Goal: Transaction & Acquisition: Purchase product/service

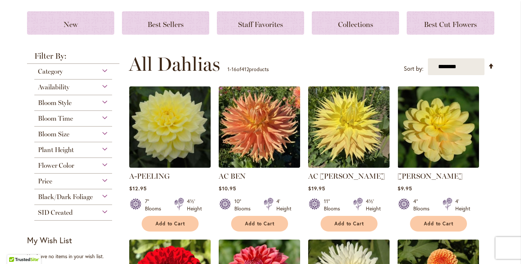
scroll to position [97, 0]
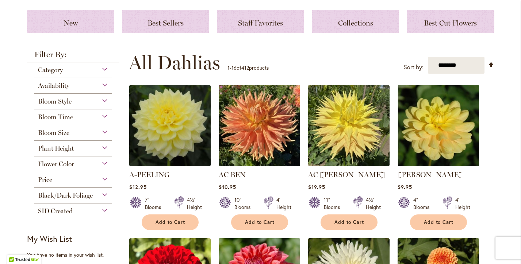
click at [103, 147] on div "Plant Height" at bounding box center [73, 147] width 78 height 12
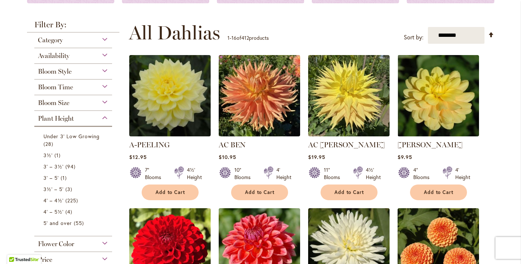
scroll to position [132, 0]
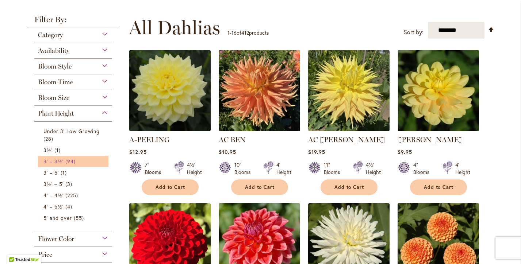
click at [84, 162] on link "3' – 3½' 94 items" at bounding box center [74, 162] width 62 height 8
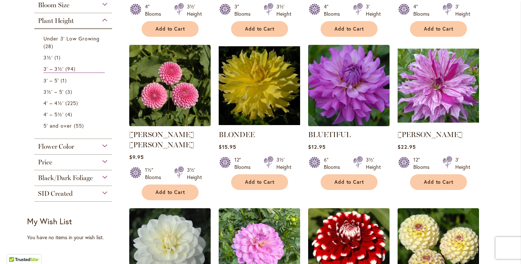
scroll to position [278, 0]
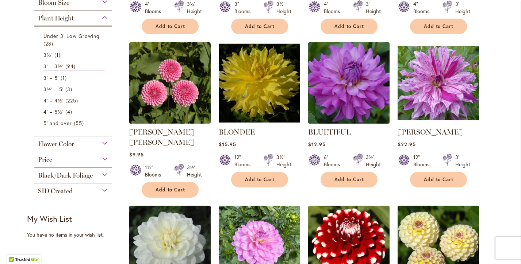
click at [103, 142] on div "Flower Color" at bounding box center [73, 142] width 78 height 12
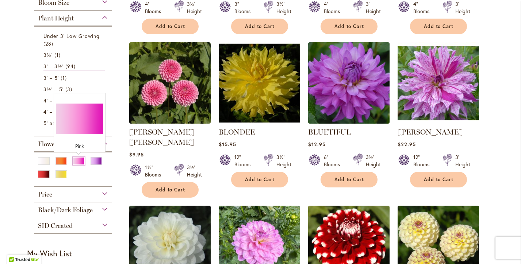
click at [78, 161] on div "Pink" at bounding box center [79, 161] width 12 height 8
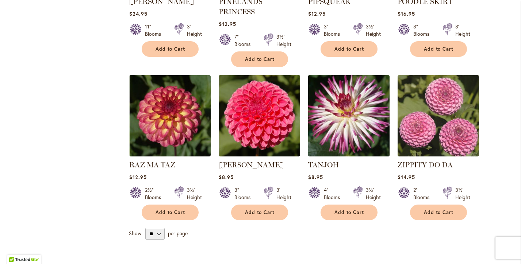
scroll to position [580, 0]
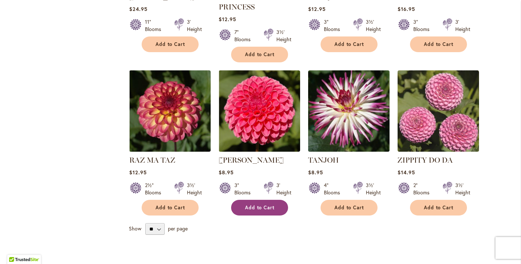
click at [269, 205] on span "Add to Cart" at bounding box center [260, 208] width 30 height 6
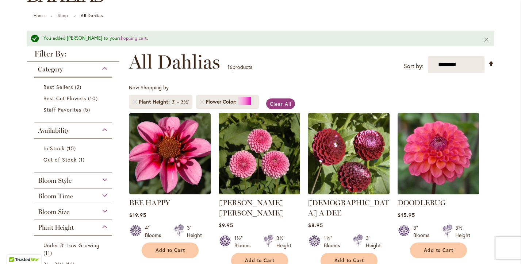
scroll to position [85, 0]
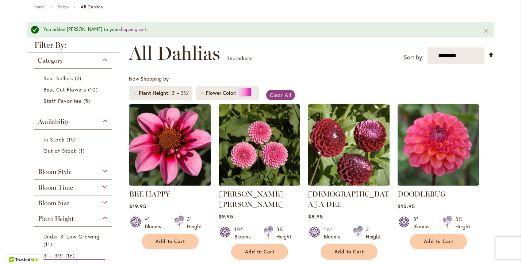
click at [337, 145] on img at bounding box center [348, 144] width 85 height 85
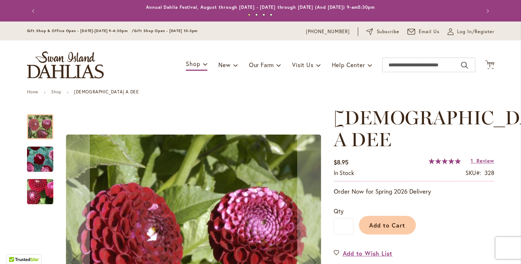
click at [39, 153] on img "CHICK A DEE" at bounding box center [40, 159] width 53 height 49
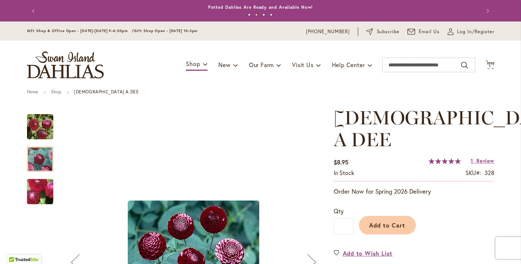
click at [43, 191] on img "CHICK A DEE" at bounding box center [40, 191] width 53 height 39
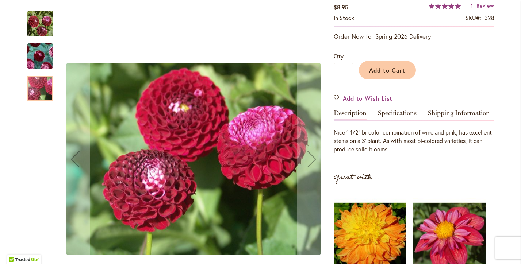
scroll to position [152, 0]
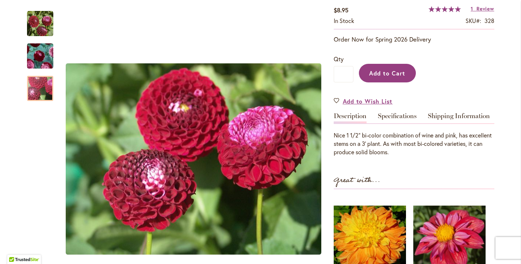
click at [396, 69] on span "Add to Cart" at bounding box center [387, 73] width 36 height 8
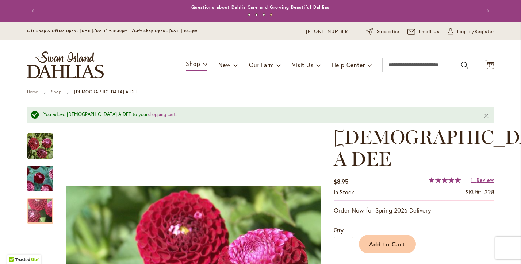
scroll to position [0, 0]
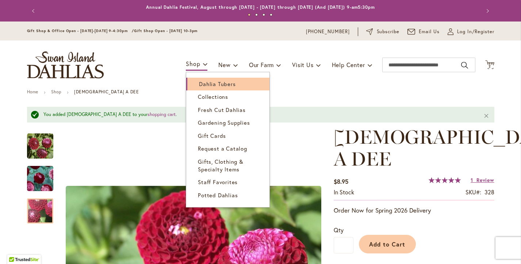
click at [204, 85] on span "Dahlia Tubers" at bounding box center [217, 83] width 36 height 7
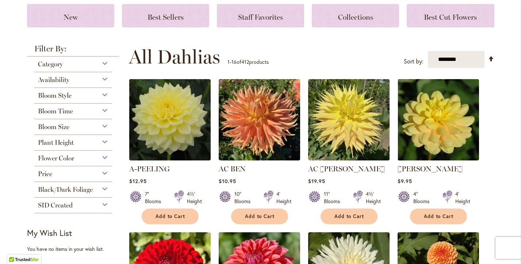
scroll to position [108, 0]
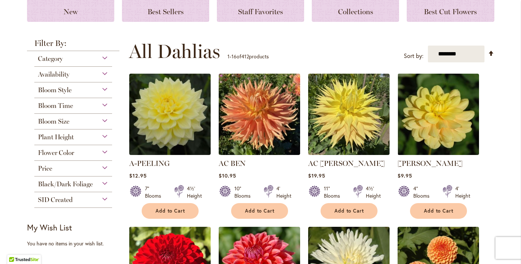
click at [103, 136] on div "Plant Height" at bounding box center [73, 136] width 78 height 12
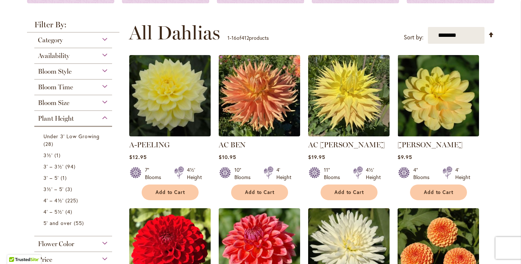
scroll to position [128, 0]
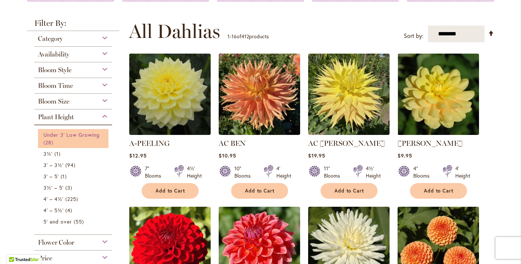
click at [91, 135] on span "Under 3' Low Growing" at bounding box center [71, 134] width 57 height 7
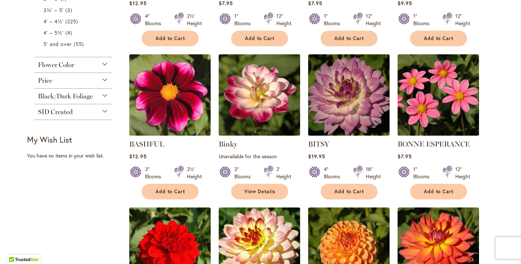
scroll to position [265, 0]
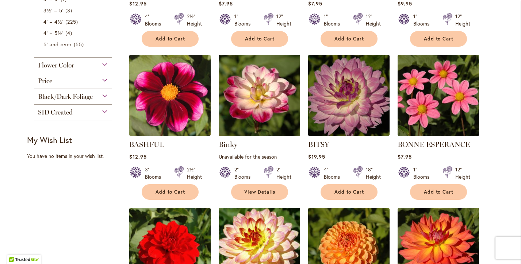
click at [271, 106] on img at bounding box center [258, 95] width 85 height 85
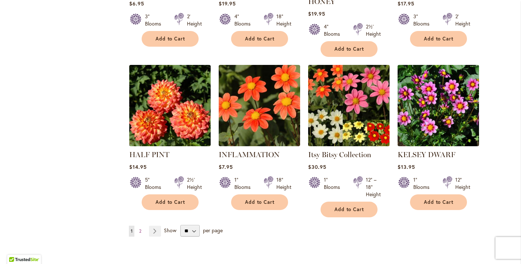
scroll to position [575, 0]
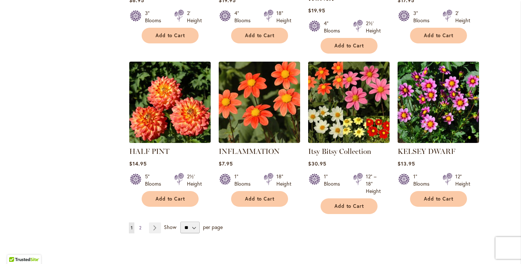
click at [141, 225] on span "2" at bounding box center [140, 227] width 2 height 5
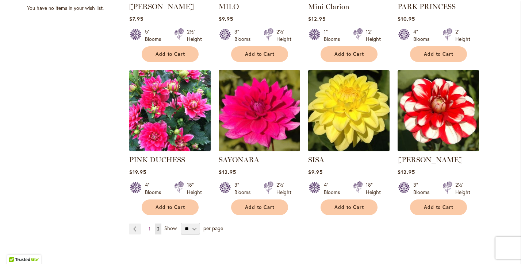
scroll to position [420, 0]
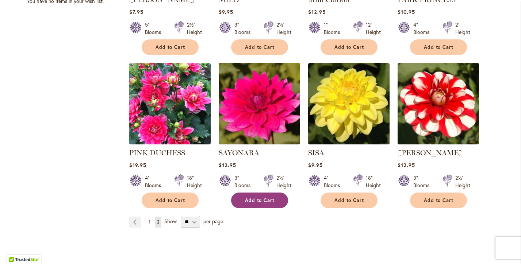
click at [258, 197] on span "Add to Cart" at bounding box center [260, 200] width 30 height 6
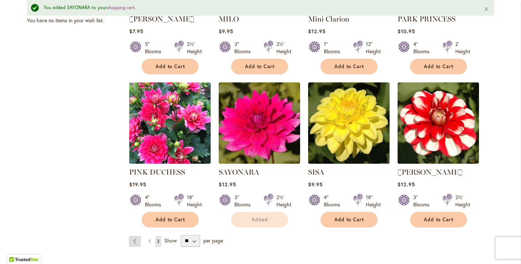
click at [135, 213] on div "Add to Cart" at bounding box center [170, 220] width 81 height 16
click at [133, 236] on link "Page Previous" at bounding box center [135, 241] width 12 height 11
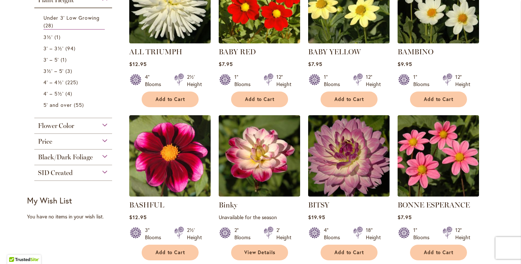
scroll to position [207, 0]
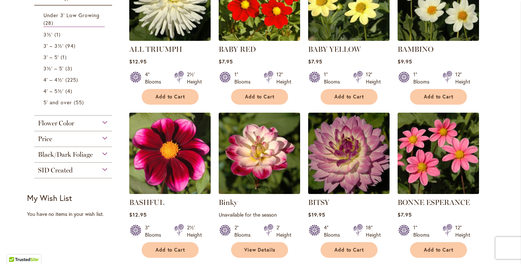
click at [164, 157] on img at bounding box center [169, 153] width 85 height 85
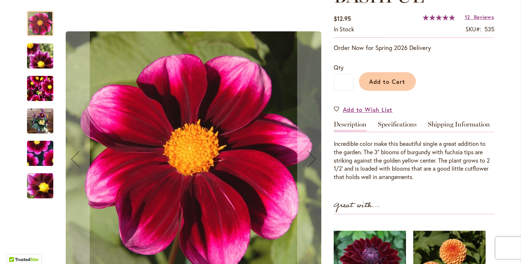
scroll to position [117, 0]
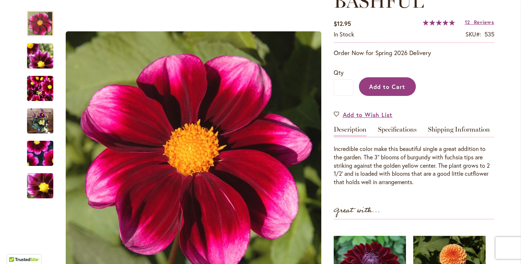
click at [390, 84] on span "Add to Cart" at bounding box center [387, 87] width 36 height 8
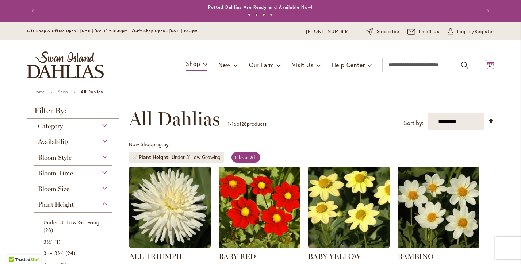
click at [488, 64] on icon at bounding box center [489, 64] width 9 height 9
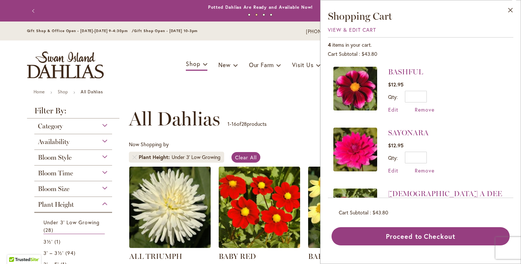
click at [468, 111] on li "BASHFUL $12.95 Qty * Update Edit Remove" at bounding box center [420, 94] width 174 height 54
click at [332, 28] on span "View & Edit Cart" at bounding box center [352, 29] width 48 height 7
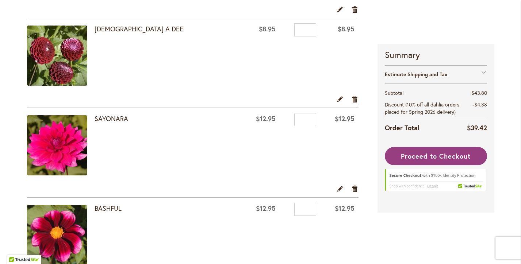
scroll to position [223, 0]
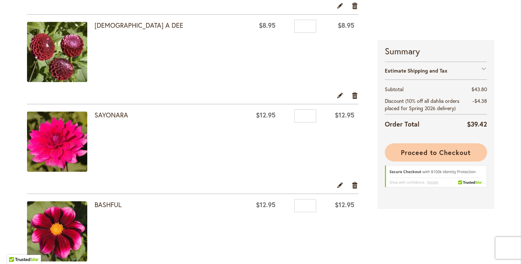
click at [439, 154] on span "Proceed to Checkout" at bounding box center [435, 152] width 69 height 9
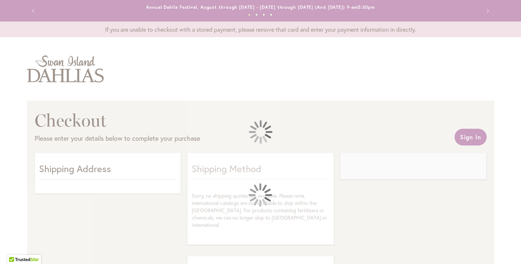
select select "**"
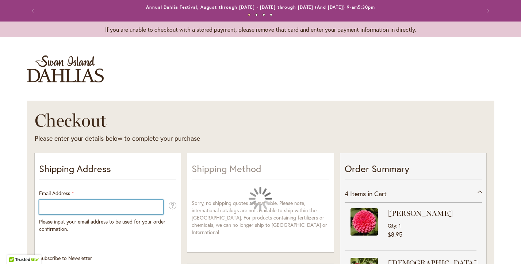
type input "**********"
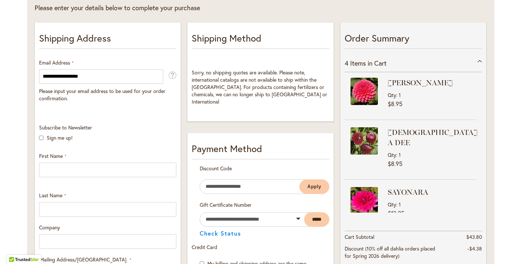
scroll to position [135, 0]
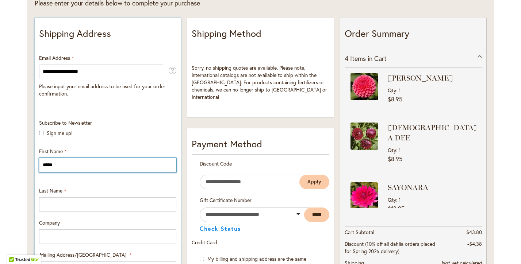
type input "*****"
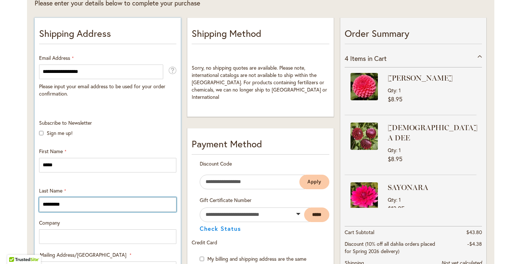
type input "*********"
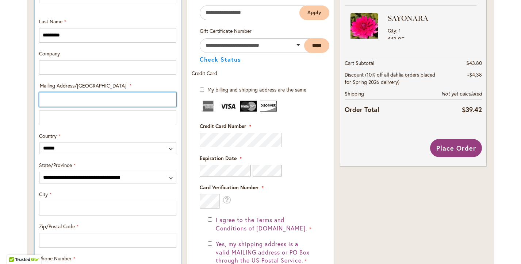
scroll to position [305, 0]
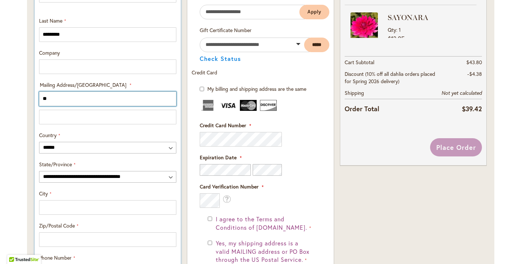
type input "*"
type input "**********"
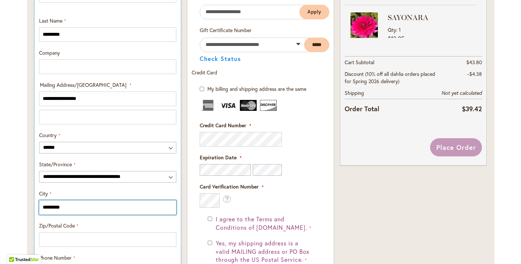
type input "*********"
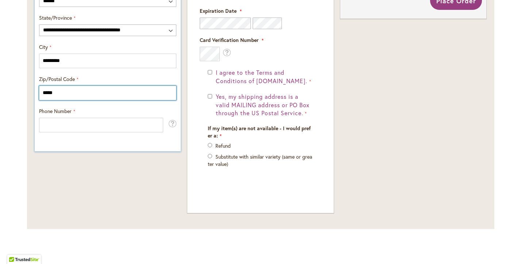
scroll to position [452, 0]
type input "*****"
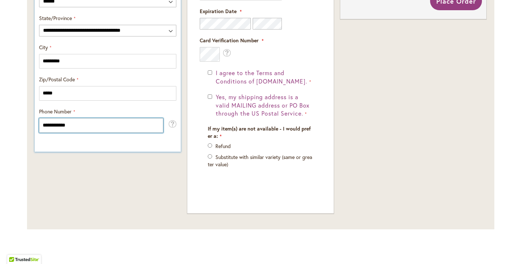
type input "**********"
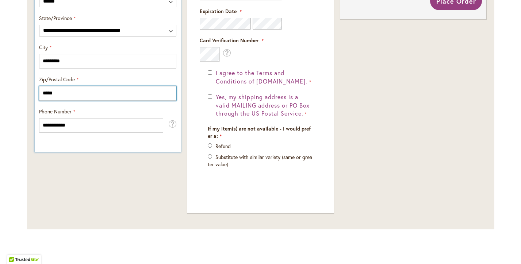
click at [139, 98] on input "*****" at bounding box center [107, 93] width 137 height 15
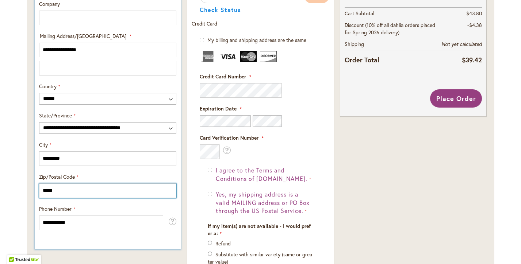
scroll to position [294, 0]
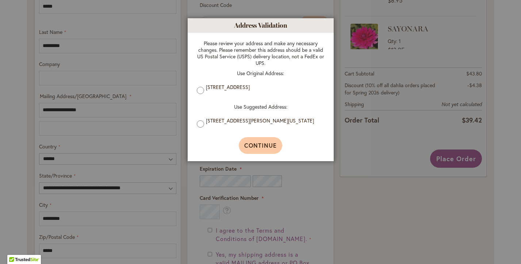
click at [252, 143] on button "Continue" at bounding box center [260, 145] width 43 height 17
type input "**********"
select select "**"
type input "*********"
type input "**********"
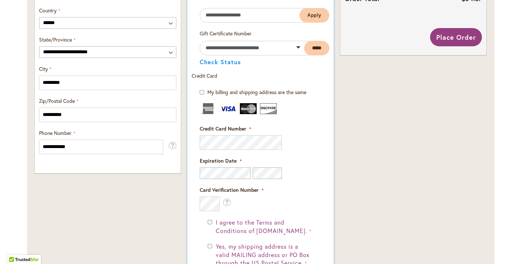
scroll to position [475, 0]
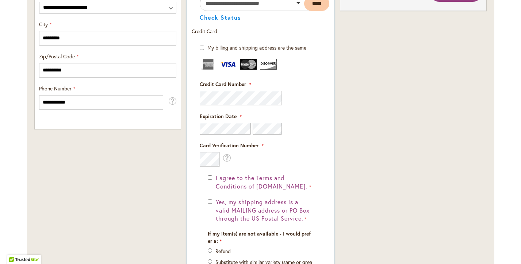
click at [211, 198] on div "Yes, my shipping address is a valid MAILING address or PO Box through the US Po…" at bounding box center [260, 210] width 105 height 25
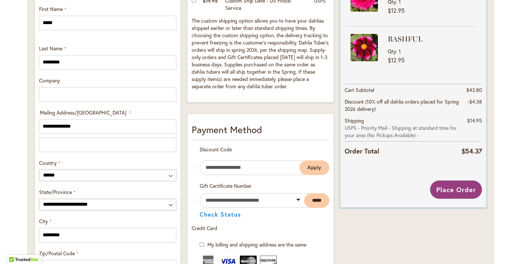
scroll to position [350, 0]
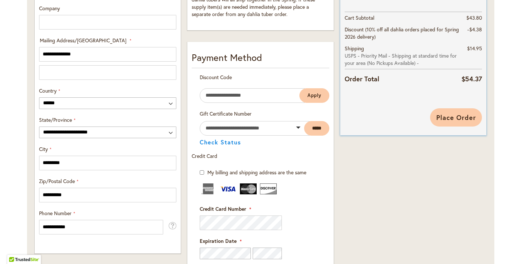
click at [462, 118] on span "Place Order" at bounding box center [456, 117] width 40 height 9
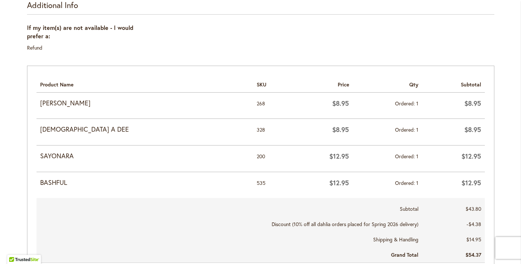
scroll to position [292, 0]
drag, startPoint x: 39, startPoint y: 100, endPoint x: 91, endPoint y: 100, distance: 51.5
click at [91, 100] on td "[PERSON_NAME]" at bounding box center [144, 105] width 217 height 26
copy strong "REBECCA LYNN"
drag, startPoint x: 40, startPoint y: 127, endPoint x: 96, endPoint y: 129, distance: 56.6
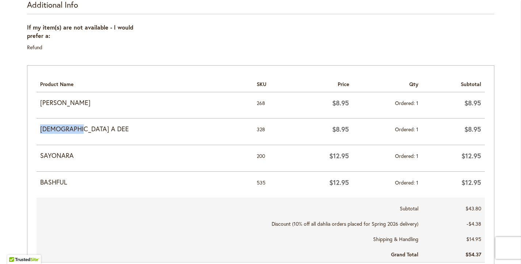
click at [96, 129] on strong "CHICK A DEE" at bounding box center [144, 128] width 209 height 9
copy strong "CHICK A DEE"
click at [80, 152] on strong "SAYONARA" at bounding box center [144, 155] width 209 height 9
drag, startPoint x: 39, startPoint y: 153, endPoint x: 101, endPoint y: 156, distance: 62.5
click at [101, 156] on td "SAYONARA" at bounding box center [144, 158] width 217 height 27
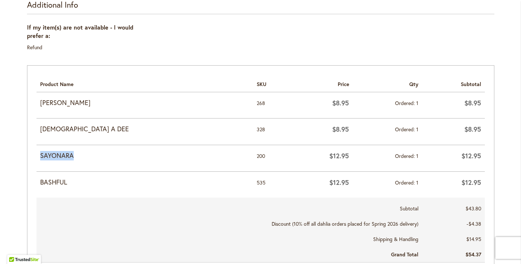
copy strong "SAYONARA"
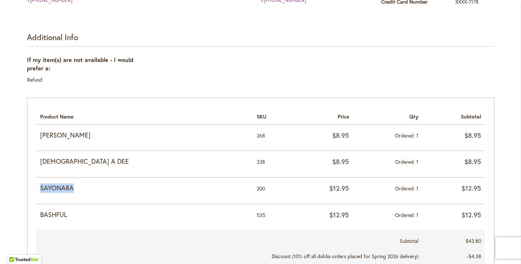
scroll to position [260, 0]
click at [109, 178] on td "SAYONARA" at bounding box center [144, 190] width 217 height 27
click at [61, 187] on strong "SAYONARA" at bounding box center [144, 187] width 209 height 9
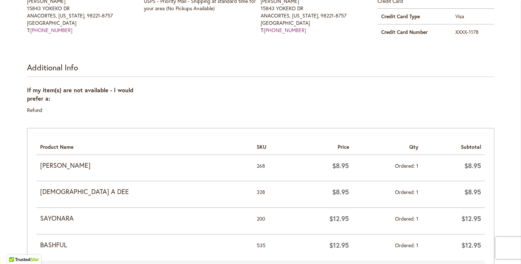
scroll to position [230, 0]
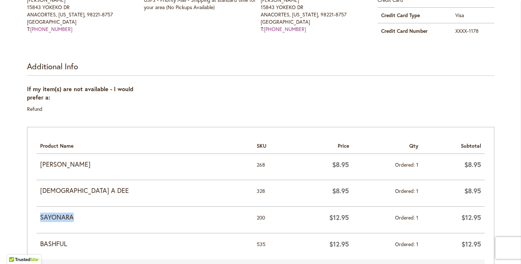
drag, startPoint x: 40, startPoint y: 213, endPoint x: 101, endPoint y: 215, distance: 61.3
click at [101, 215] on strong "SAYONARA" at bounding box center [144, 217] width 209 height 9
copy strong "SAYONARA"
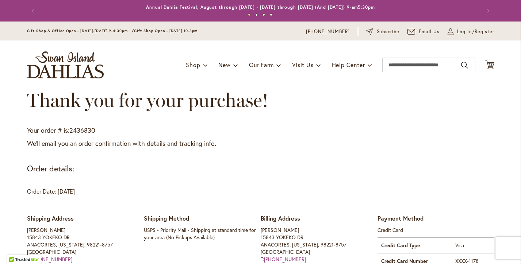
scroll to position [0, 0]
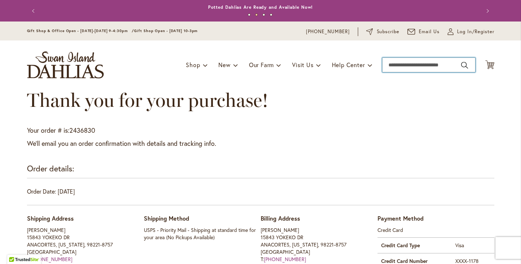
click at [431, 66] on input "Search" at bounding box center [428, 65] width 93 height 15
paste input "********"
type input "********"
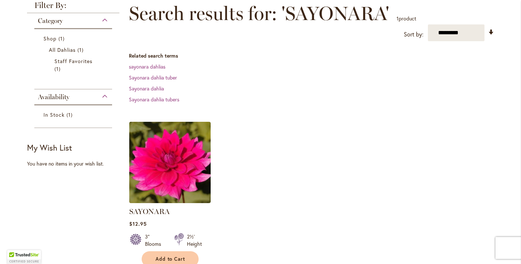
scroll to position [106, 0]
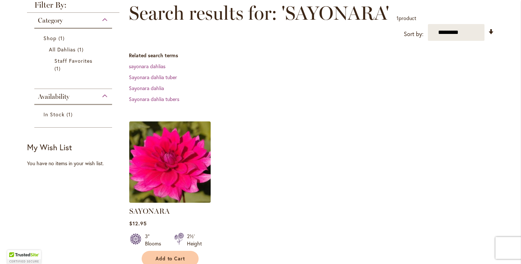
click at [172, 167] on img at bounding box center [169, 161] width 85 height 85
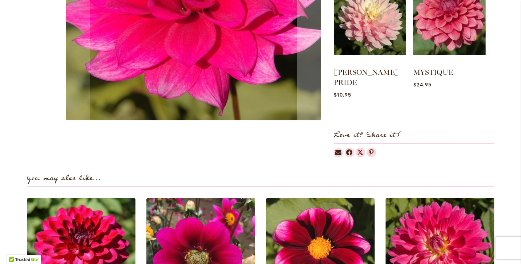
scroll to position [356, 0]
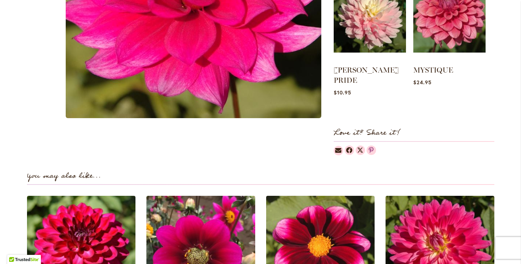
click at [370, 147] on icon at bounding box center [371, 150] width 5 height 6
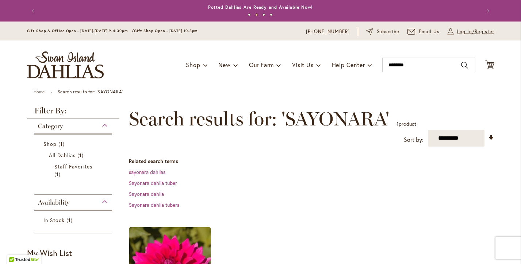
click at [458, 34] on span "Log In/Register" at bounding box center [475, 31] width 37 height 7
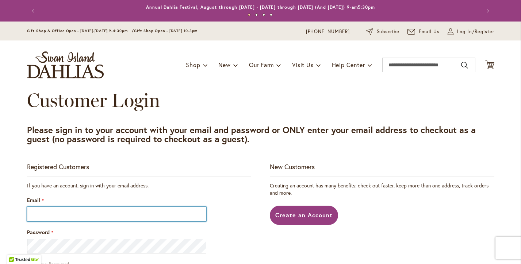
type input "**********"
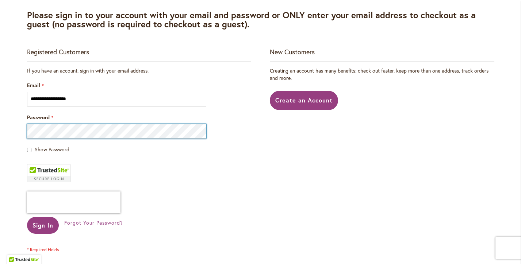
scroll to position [123, 0]
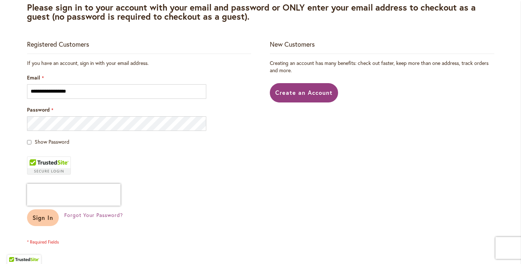
click at [46, 217] on span "Sign In" at bounding box center [42, 218] width 21 height 8
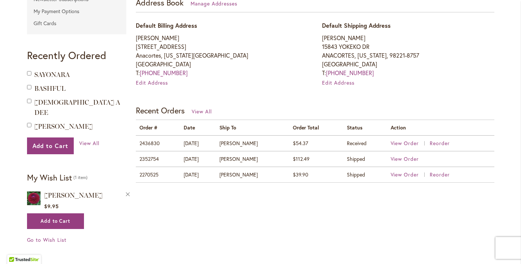
scroll to position [218, 0]
click at [408, 142] on span "View Order" at bounding box center [404, 142] width 28 height 7
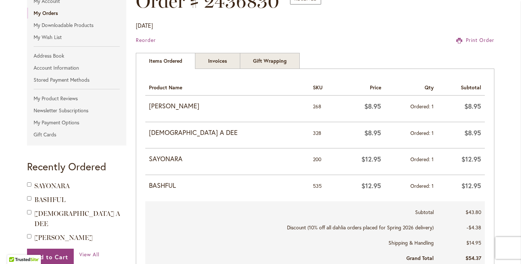
scroll to position [115, 0]
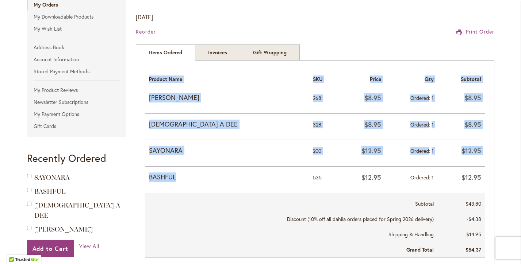
drag, startPoint x: 181, startPoint y: 174, endPoint x: 143, endPoint y: 175, distance: 38.0
click at [143, 175] on div "Items Ordered Items Ordered Product Name SKU Price Qty Subtotal REBECCA LYNN 26…" at bounding box center [315, 169] width 358 height 218
click at [187, 188] on td "BASHFUL" at bounding box center [227, 179] width 164 height 26
drag, startPoint x: 178, startPoint y: 175, endPoint x: 142, endPoint y: 178, distance: 35.9
click at [142, 178] on div "Items Ordered Items Ordered Product Name SKU Price Qty Subtotal REBECCA LYNN 26…" at bounding box center [315, 169] width 358 height 218
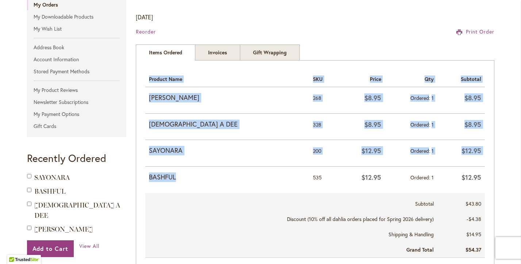
click at [142, 178] on div "Items Ordered Items Ordered Product Name SKU Price Qty Subtotal REBECCA LYNN 26…" at bounding box center [315, 169] width 358 height 218
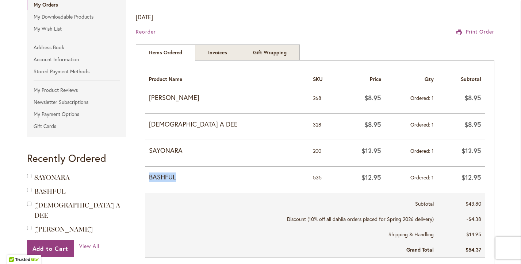
drag, startPoint x: 148, startPoint y: 177, endPoint x: 176, endPoint y: 177, distance: 28.5
click at [176, 177] on td "BASHFUL" at bounding box center [227, 179] width 164 height 26
copy strong "BASHFUL"
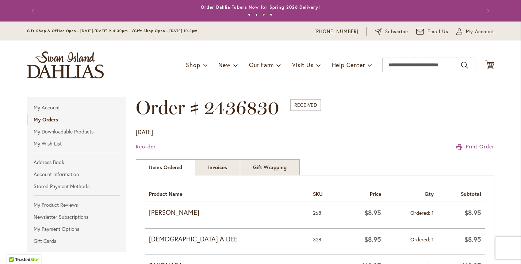
scroll to position [0, 0]
click at [404, 65] on input "Search" at bounding box center [428, 65] width 93 height 15
paste input "*******"
type input "*******"
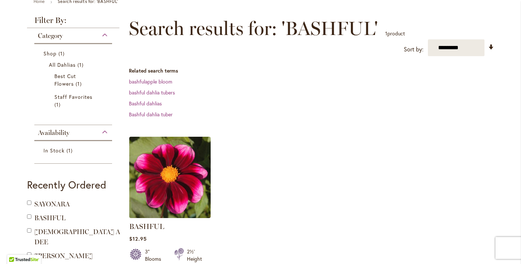
scroll to position [119, 0]
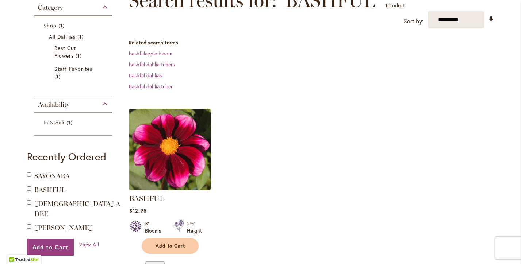
click at [171, 136] on img at bounding box center [169, 149] width 85 height 85
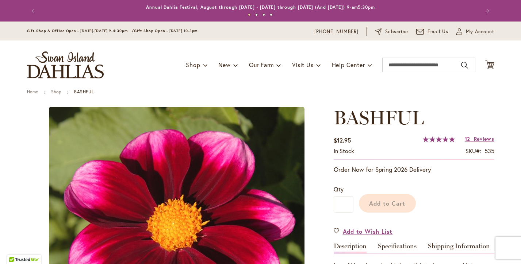
type input "*****"
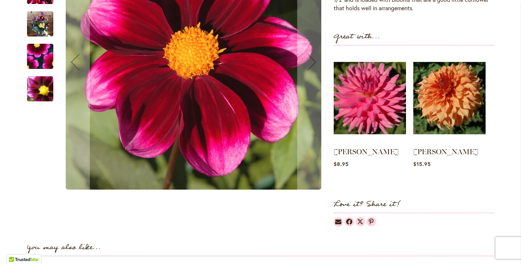
scroll to position [292, 0]
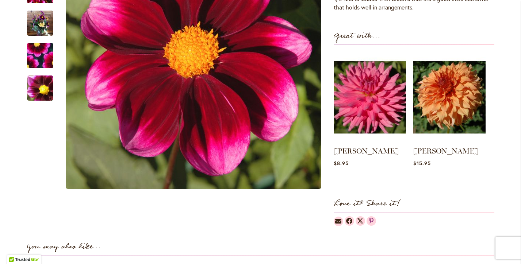
click at [370, 218] on icon at bounding box center [371, 221] width 5 height 6
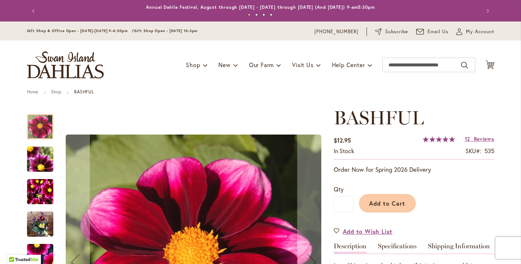
type input "*****"
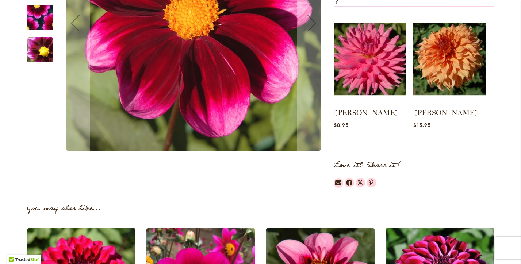
scroll to position [336, 0]
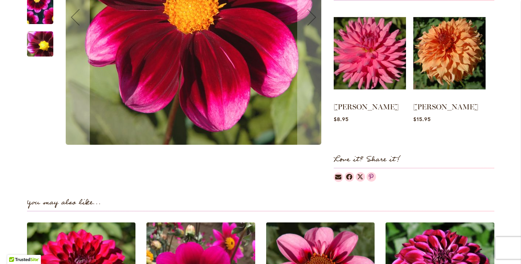
click at [372, 174] on icon at bounding box center [371, 177] width 5 height 6
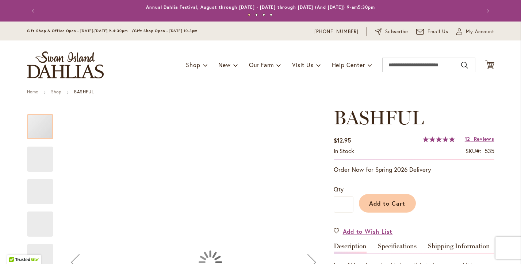
type input "*****"
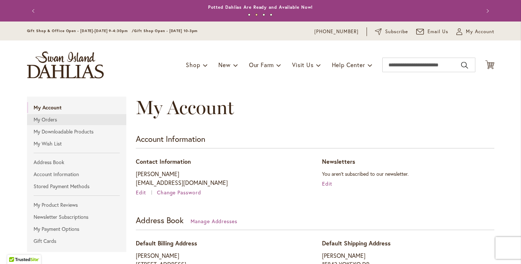
click at [49, 118] on link "My Orders" at bounding box center [77, 119] width 100 height 11
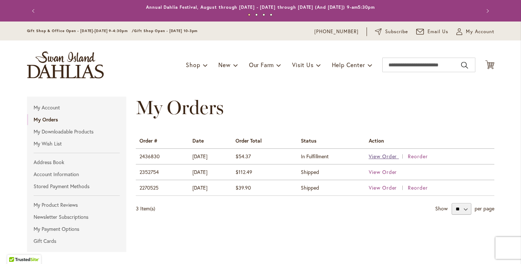
click at [397, 156] on span "View Order" at bounding box center [383, 156] width 28 height 7
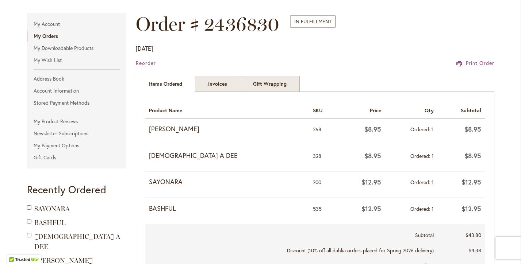
scroll to position [85, 0]
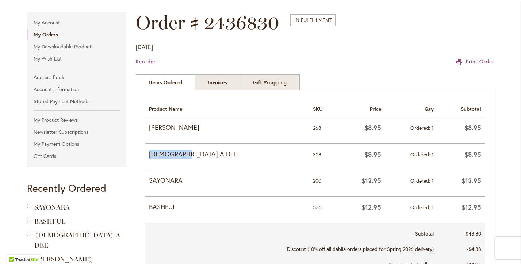
drag, startPoint x: 149, startPoint y: 154, endPoint x: 202, endPoint y: 151, distance: 52.6
click at [202, 151] on strong "[DEMOGRAPHIC_DATA] A DEE" at bounding box center [227, 154] width 157 height 9
copy strong "[DEMOGRAPHIC_DATA] A DEE"
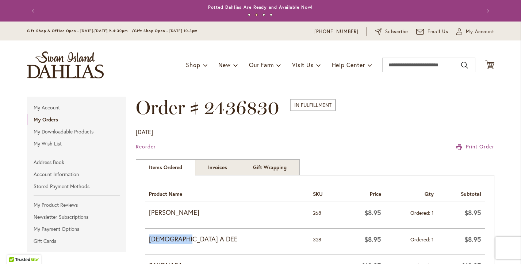
scroll to position [0, 0]
click at [410, 64] on input "Search" at bounding box center [428, 65] width 93 height 15
paste input "**********"
type input "**********"
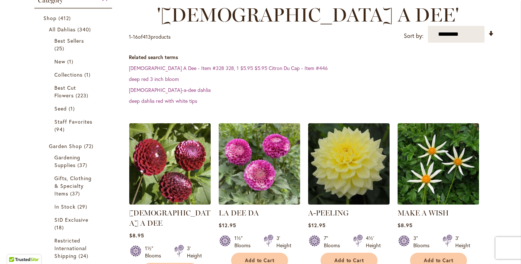
scroll to position [132, 0]
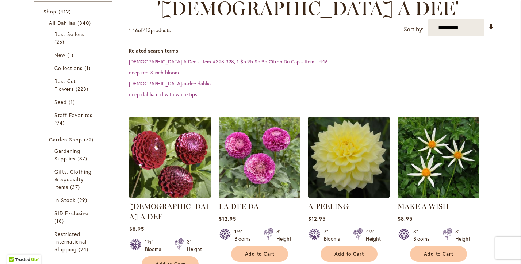
click at [182, 134] on img at bounding box center [169, 157] width 85 height 85
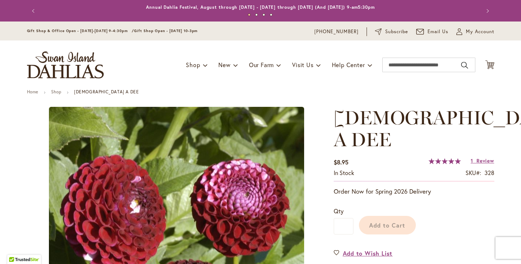
type input "*****"
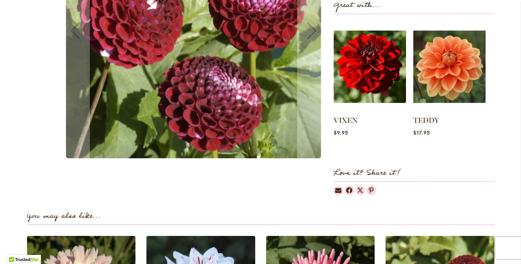
scroll to position [328, 0]
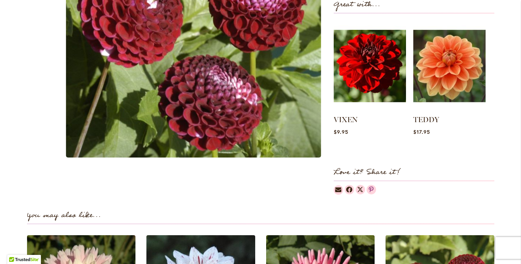
click at [372, 186] on icon at bounding box center [371, 189] width 5 height 6
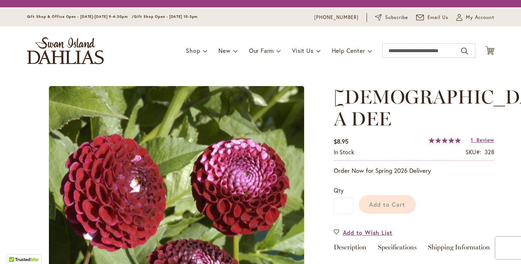
type input "*****"
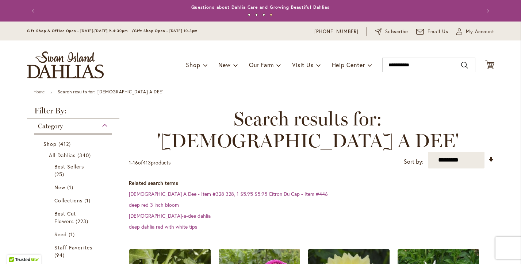
click at [73, 61] on img "store logo" at bounding box center [65, 64] width 77 height 27
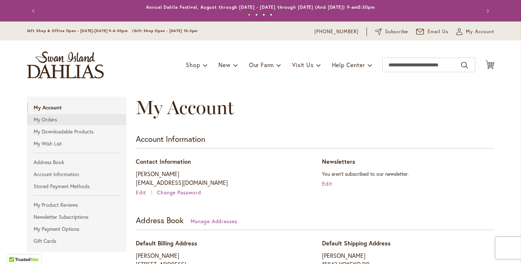
click at [48, 120] on link "My Orders" at bounding box center [77, 119] width 100 height 11
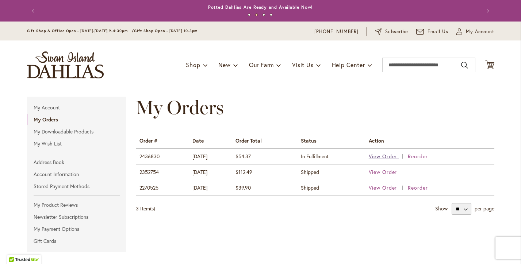
click at [387, 157] on span "View Order" at bounding box center [383, 156] width 28 height 7
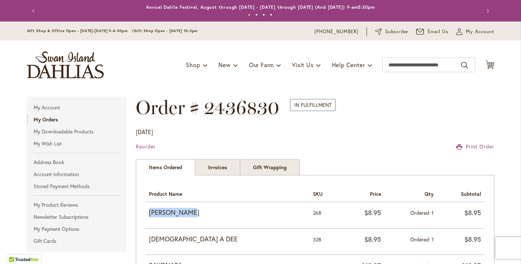
drag, startPoint x: 148, startPoint y: 211, endPoint x: 205, endPoint y: 212, distance: 57.3
click at [205, 212] on td "[PERSON_NAME]" at bounding box center [227, 215] width 164 height 26
copy strong "[PERSON_NAME]"
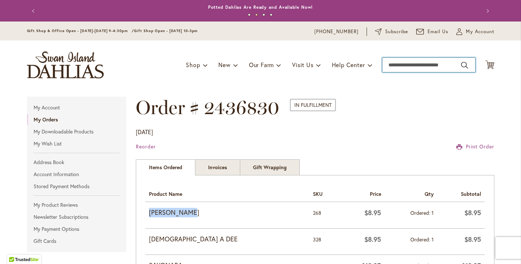
click at [399, 66] on input "Search" at bounding box center [428, 65] width 93 height 15
paste input "**********"
type input "**********"
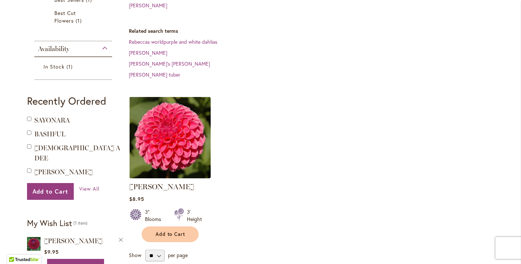
scroll to position [169, 0]
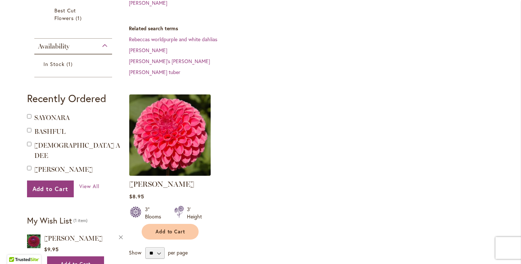
click at [200, 132] on img at bounding box center [169, 134] width 85 height 85
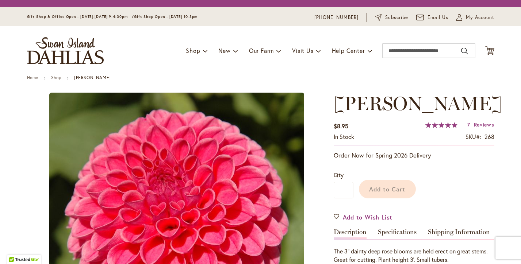
type input "*****"
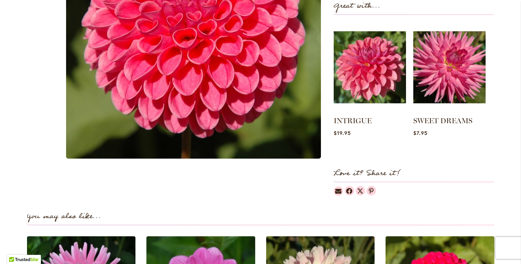
scroll to position [302, 0]
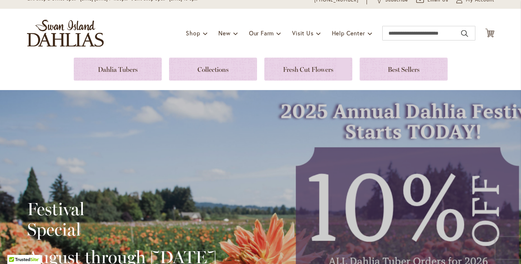
scroll to position [8, 0]
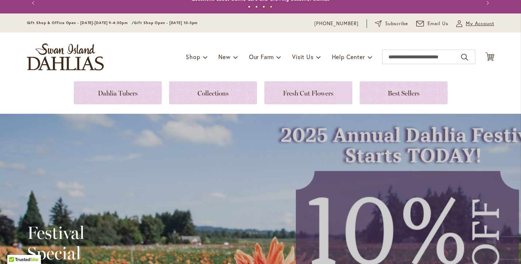
click at [476, 24] on span "My Account" at bounding box center [480, 23] width 28 height 7
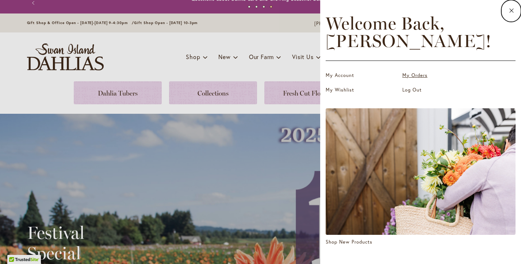
click at [413, 76] on link "My Orders" at bounding box center [438, 75] width 73 height 7
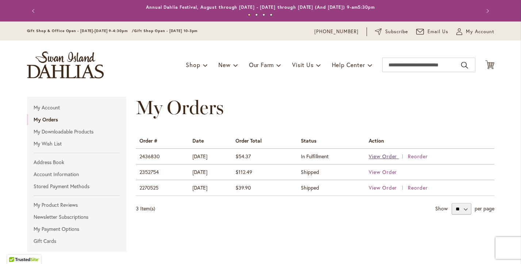
click at [385, 157] on span "View Order" at bounding box center [383, 156] width 28 height 7
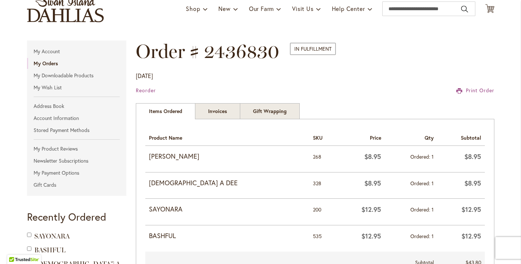
scroll to position [63, 0]
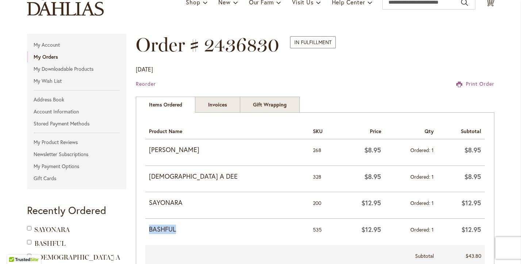
drag, startPoint x: 146, startPoint y: 231, endPoint x: 208, endPoint y: 228, distance: 62.1
click at [208, 228] on td "BASHFUL" at bounding box center [227, 232] width 164 height 26
copy strong "BASHFUL"
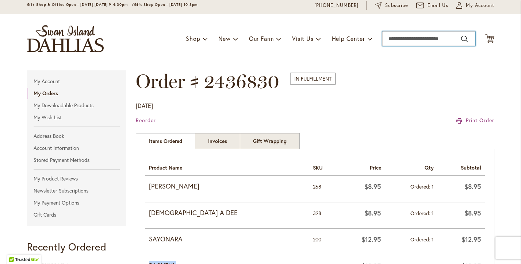
click at [417, 41] on input "Search" at bounding box center [428, 38] width 93 height 15
paste input "*******"
type input "*******"
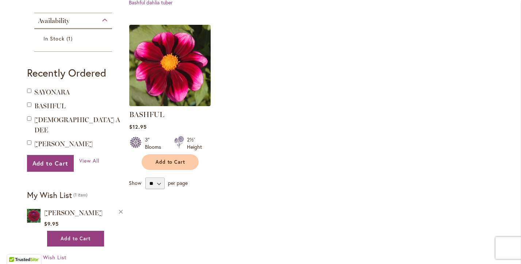
scroll to position [205, 0]
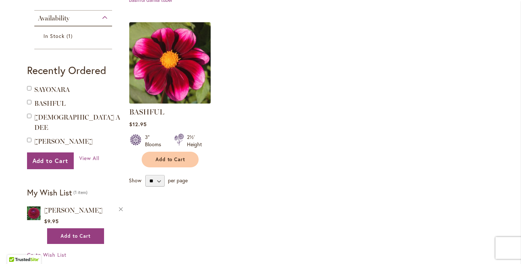
click at [175, 80] on img at bounding box center [169, 62] width 85 height 85
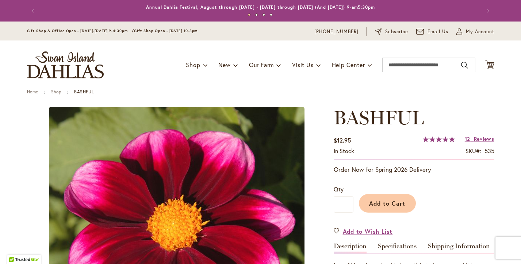
type input "*****"
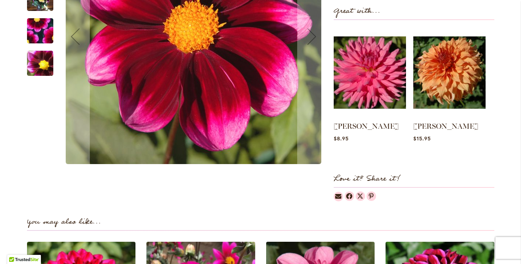
scroll to position [317, 0]
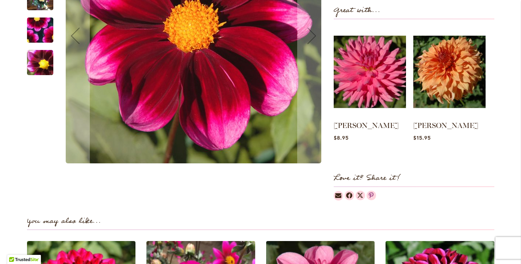
click at [372, 194] on icon at bounding box center [371, 195] width 5 height 6
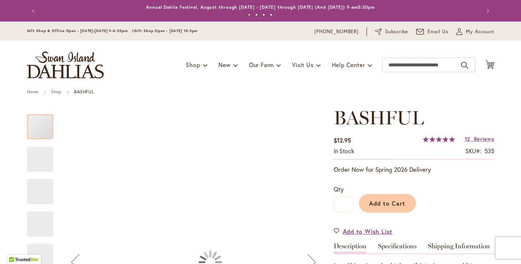
type input "*****"
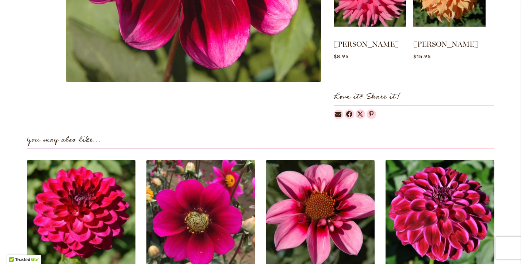
scroll to position [407, 0]
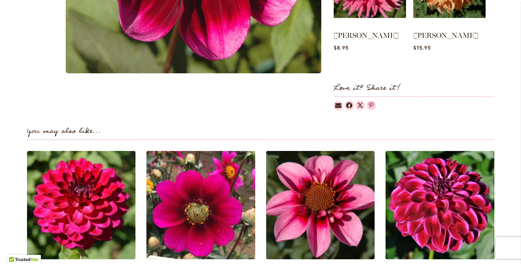
click at [373, 104] on link at bounding box center [370, 105] width 9 height 9
